Goal: Check status

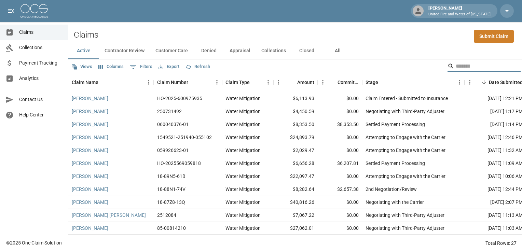
click at [456, 69] on input "Search" at bounding box center [483, 66] width 55 height 11
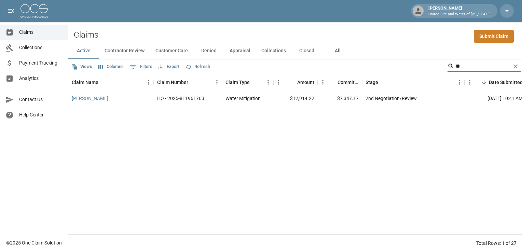
type input "*"
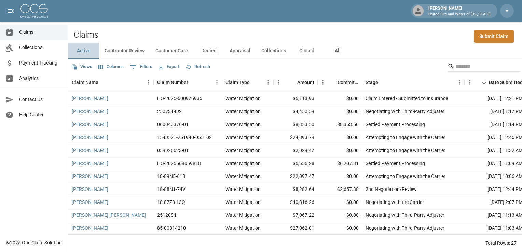
click at [81, 49] on button "Active" at bounding box center [83, 51] width 31 height 16
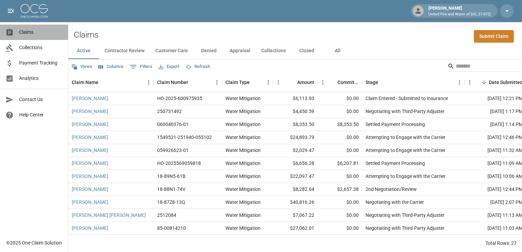
click at [30, 30] on span "Claims" at bounding box center [40, 32] width 43 height 7
